Goal: Transaction & Acquisition: Purchase product/service

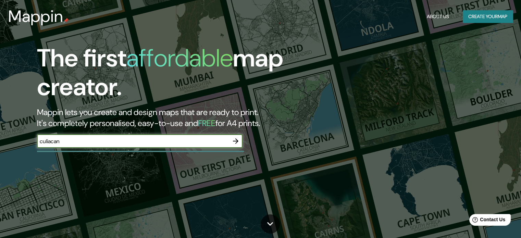
type input "culiacan"
click at [237, 140] on icon "button" at bounding box center [235, 140] width 5 height 5
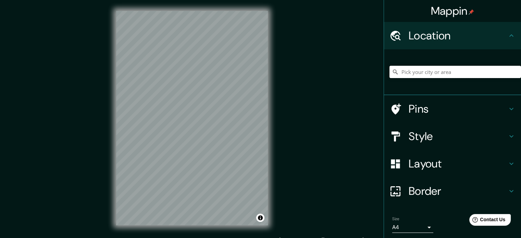
click at [422, 70] on input "Pick your city or area" at bounding box center [454, 72] width 131 height 12
click at [429, 133] on h4 "Style" at bounding box center [457, 136] width 99 height 14
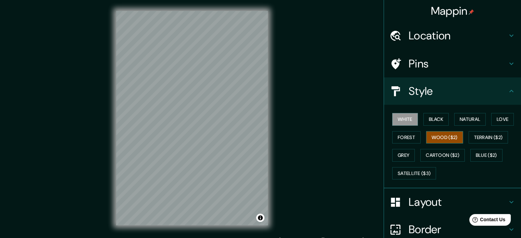
click at [443, 135] on button "Wood ($2)" at bounding box center [444, 137] width 37 height 13
click at [459, 117] on button "Natural" at bounding box center [469, 119] width 31 height 13
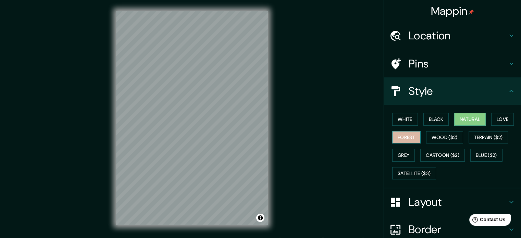
click at [405, 135] on button "Forest" at bounding box center [406, 137] width 28 height 13
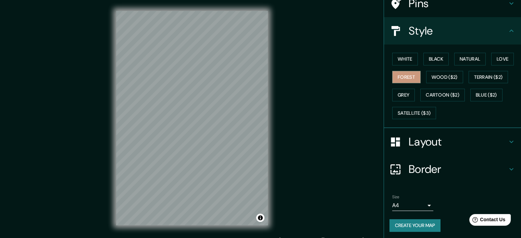
scroll to position [61, 0]
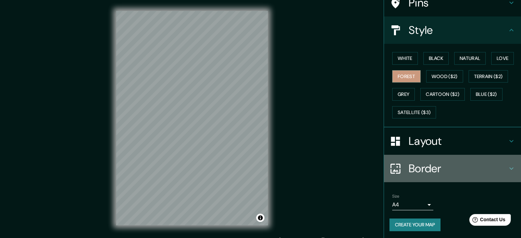
click at [429, 164] on h4 "Border" at bounding box center [457, 169] width 99 height 14
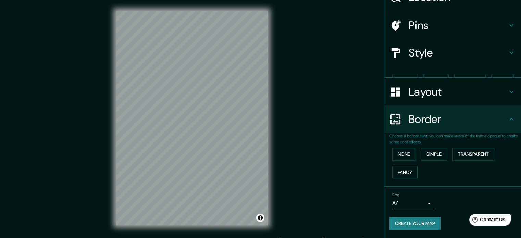
scroll to position [26, 0]
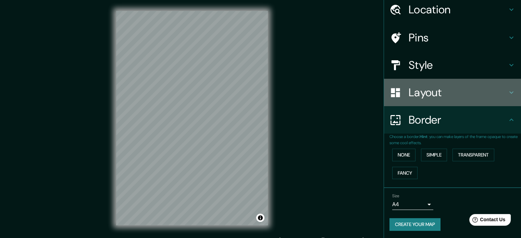
click at [424, 96] on h4 "Layout" at bounding box center [457, 93] width 99 height 14
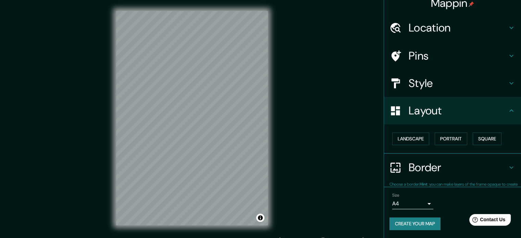
scroll to position [8, 0]
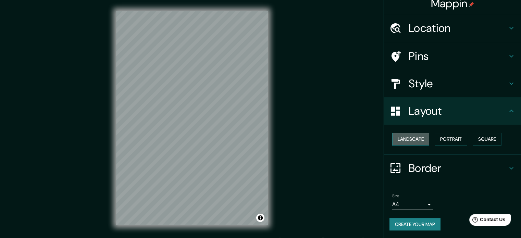
click at [414, 138] on button "Landscape" at bounding box center [410, 139] width 37 height 13
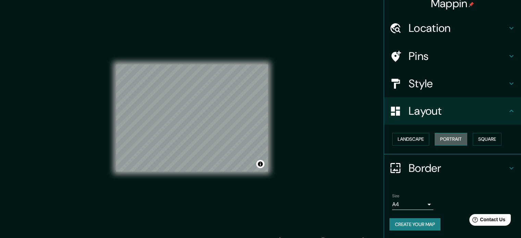
click at [440, 139] on button "Portrait" at bounding box center [450, 139] width 33 height 13
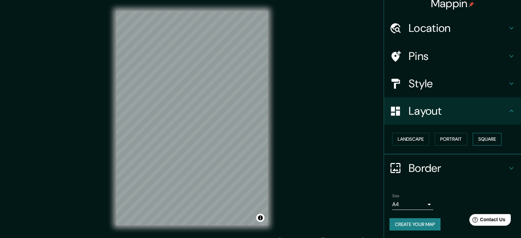
click at [481, 140] on button "Square" at bounding box center [486, 139] width 29 height 13
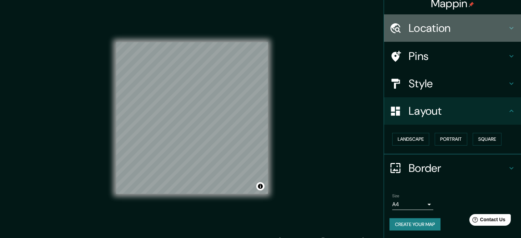
click at [436, 29] on h4 "Location" at bounding box center [457, 28] width 99 height 14
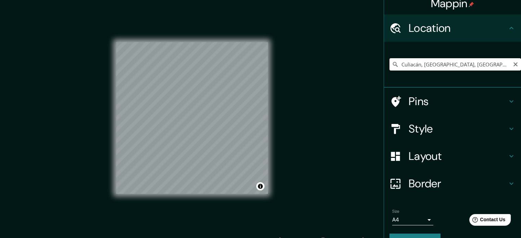
click at [467, 67] on input "Culiacán, [GEOGRAPHIC_DATA], [GEOGRAPHIC_DATA]" at bounding box center [454, 64] width 131 height 12
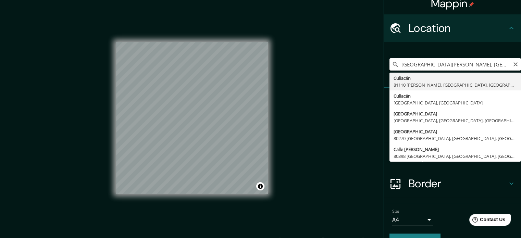
scroll to position [0, 0]
click at [426, 62] on input "[GEOGRAPHIC_DATA][PERSON_NAME], [GEOGRAPHIC_DATA], [GEOGRAPHIC_DATA]" at bounding box center [454, 64] width 131 height 12
drag, startPoint x: 399, startPoint y: 63, endPoint x: 389, endPoint y: 61, distance: 10.1
click at [389, 61] on div "[GEOGRAPHIC_DATA][PERSON_NAME][PERSON_NAME] [GEOGRAPHIC_DATA][PERSON_NAME][PERS…" at bounding box center [454, 64] width 131 height 12
drag, startPoint x: 425, startPoint y: 67, endPoint x: 396, endPoint y: 59, distance: 29.9
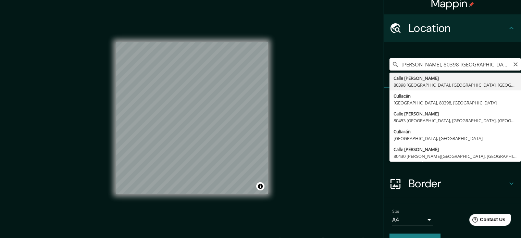
click at [396, 59] on input "[PERSON_NAME], 80398 [GEOGRAPHIC_DATA], [GEOGRAPHIC_DATA], [GEOGRAPHIC_DATA]" at bounding box center [454, 64] width 131 height 12
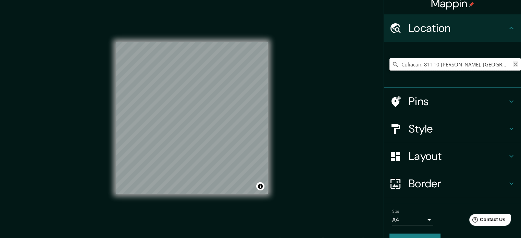
type input "Culiacán, 81110 [PERSON_NAME], [GEOGRAPHIC_DATA], [GEOGRAPHIC_DATA]"
drag, startPoint x: 509, startPoint y: 63, endPoint x: 505, endPoint y: 63, distance: 4.1
click at [513, 63] on icon "Clear" at bounding box center [515, 64] width 4 height 4
click at [442, 62] on input "Pick your city or area" at bounding box center [454, 64] width 131 height 12
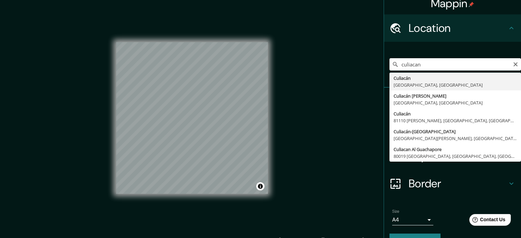
type input "Culiacán, [GEOGRAPHIC_DATA], [GEOGRAPHIC_DATA]"
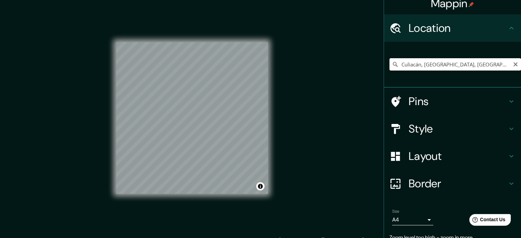
click at [468, 64] on input "Culiacán, [GEOGRAPHIC_DATA], [GEOGRAPHIC_DATA]" at bounding box center [454, 64] width 131 height 12
click at [512, 66] on icon "Clear" at bounding box center [514, 64] width 5 height 5
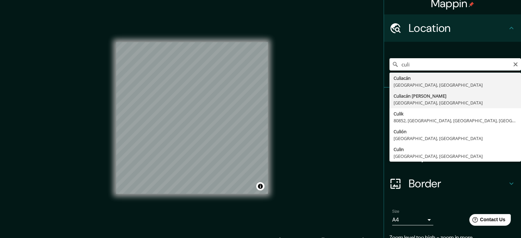
type input "Culiacán [PERSON_NAME], [GEOGRAPHIC_DATA], [GEOGRAPHIC_DATA]"
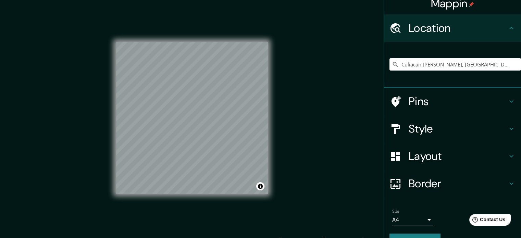
drag, startPoint x: 515, startPoint y: 42, endPoint x: 514, endPoint y: 52, distance: 10.0
click at [514, 52] on div "Culiacán [PERSON_NAME], [GEOGRAPHIC_DATA], [GEOGRAPHIC_DATA]" at bounding box center [452, 65] width 137 height 46
click at [496, 99] on h4 "Pins" at bounding box center [457, 101] width 99 height 14
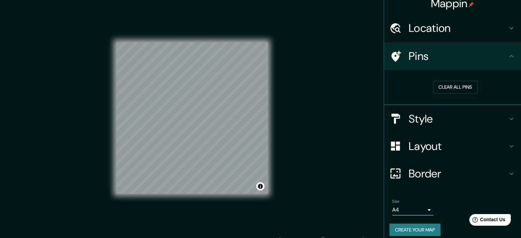
click at [481, 115] on h4 "Style" at bounding box center [457, 119] width 99 height 14
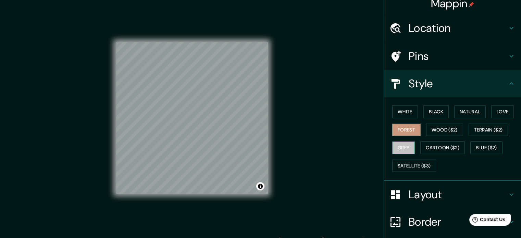
click at [403, 146] on button "Grey" at bounding box center [403, 147] width 23 height 13
click at [395, 129] on button "Forest" at bounding box center [406, 130] width 28 height 13
click at [398, 113] on button "White" at bounding box center [405, 111] width 26 height 13
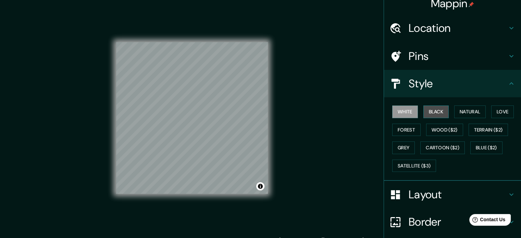
click at [423, 115] on button "Black" at bounding box center [436, 111] width 26 height 13
click at [457, 114] on button "Natural" at bounding box center [469, 111] width 31 height 13
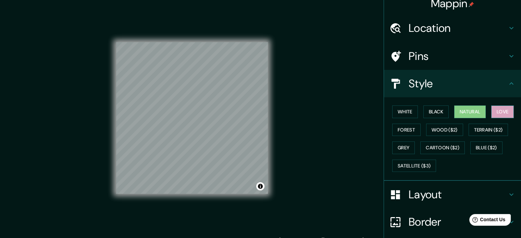
click at [494, 113] on button "Love" at bounding box center [502, 111] width 23 height 13
click at [404, 127] on button "Forest" at bounding box center [406, 130] width 28 height 13
click at [501, 92] on div "Style" at bounding box center [452, 83] width 137 height 27
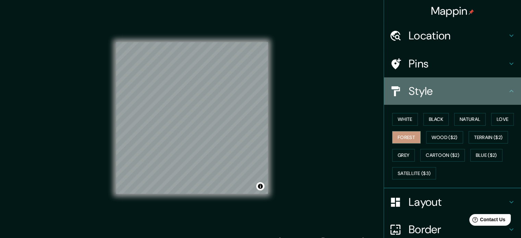
click at [495, 93] on h4 "Style" at bounding box center [457, 91] width 99 height 14
click at [507, 89] on icon at bounding box center [511, 91] width 8 height 8
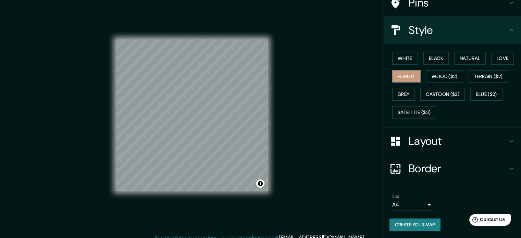
scroll to position [9, 0]
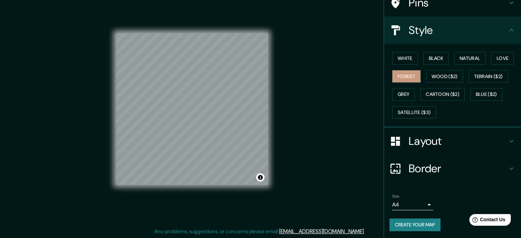
click at [421, 224] on button "Create your map" at bounding box center [414, 224] width 51 height 13
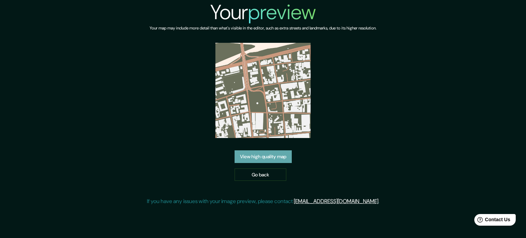
click at [257, 158] on link "View high quality map" at bounding box center [262, 156] width 57 height 13
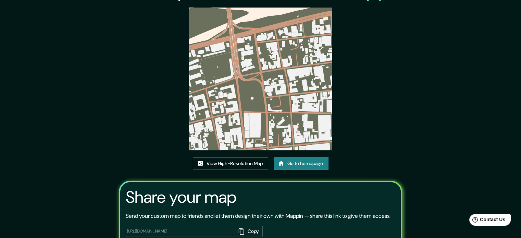
scroll to position [76, 0]
